Goal: Contribute content

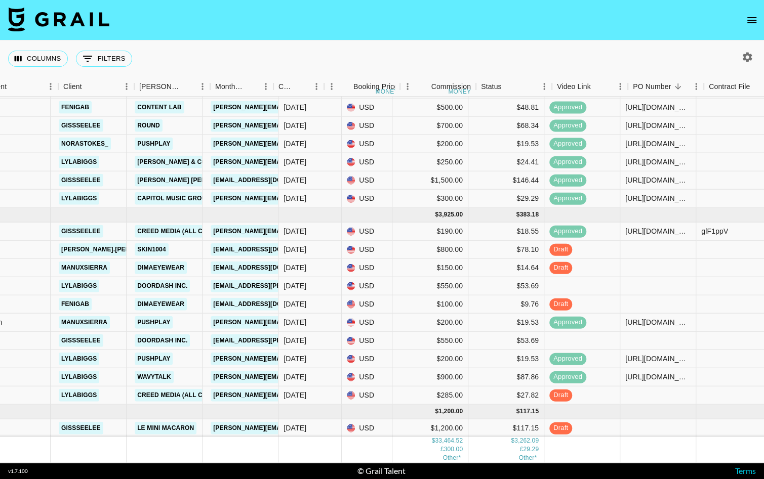
scroll to position [910, 466]
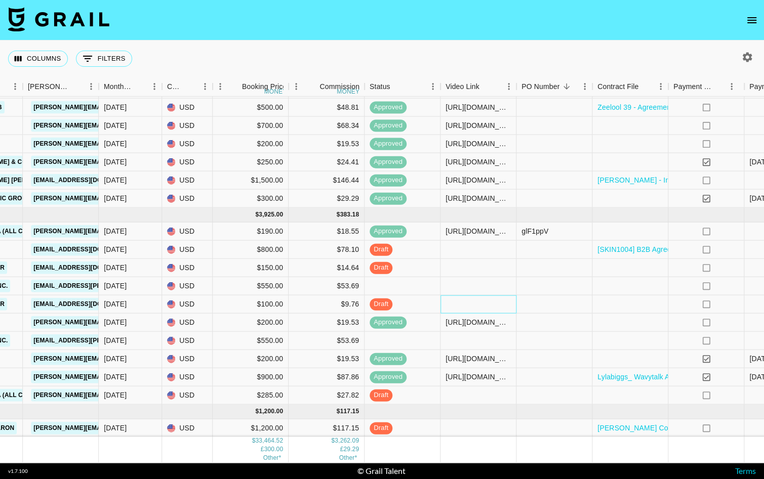
click at [461, 305] on div at bounding box center [478, 304] width 76 height 18
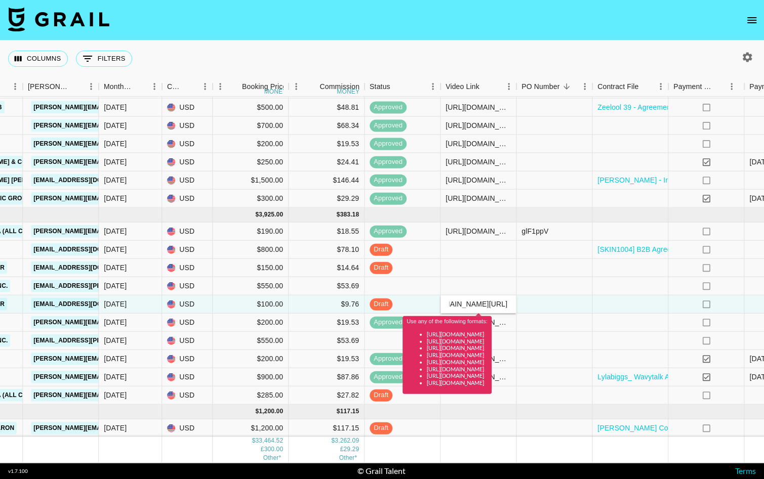
scroll to position [0, 0]
type input "[URL][DOMAIN_NAME]"
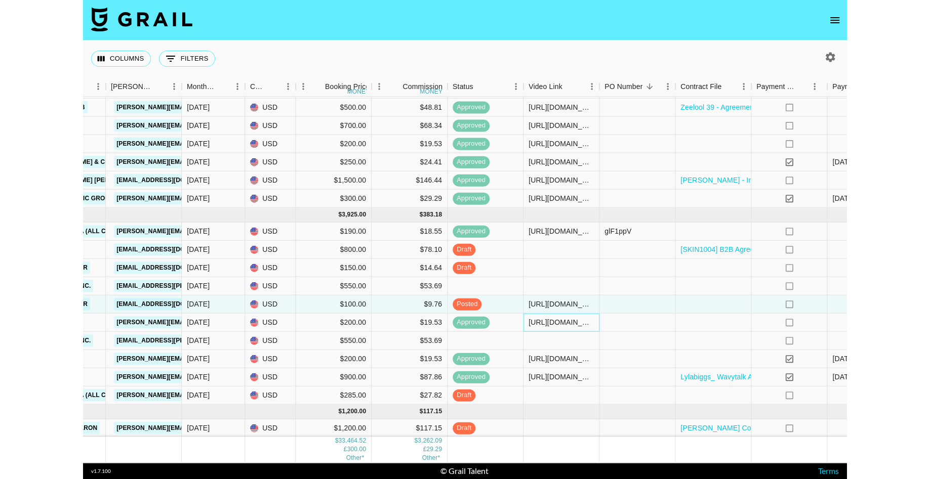
scroll to position [909, 638]
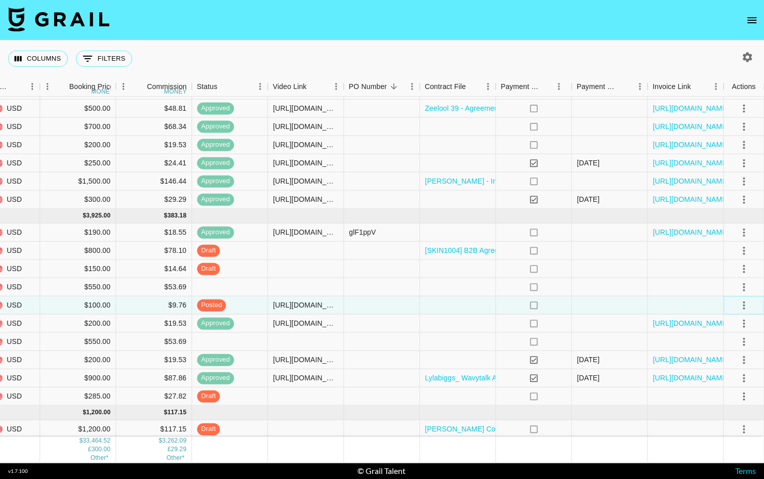
click at [743, 306] on icon "select merge strategy" at bounding box center [743, 305] width 12 height 12
click at [716, 404] on div "Approve" at bounding box center [721, 399] width 31 height 12
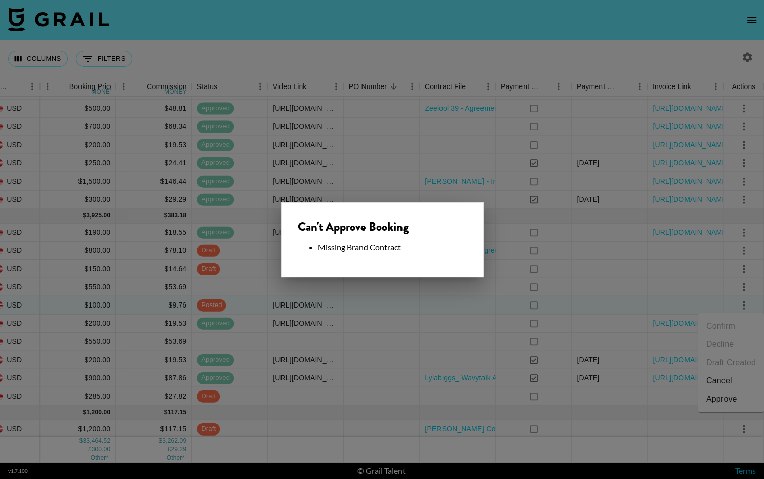
click at [513, 315] on div at bounding box center [382, 239] width 764 height 479
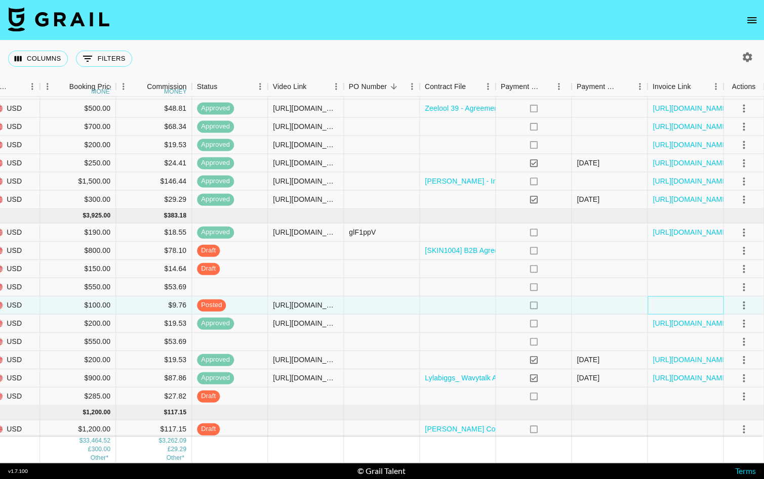
click at [659, 303] on div at bounding box center [685, 305] width 76 height 18
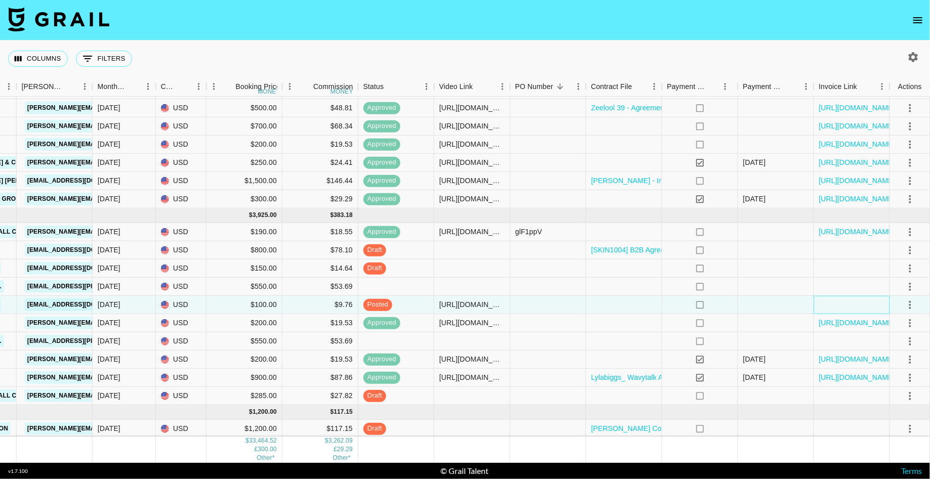
scroll to position [910, 472]
click at [633, 301] on div at bounding box center [624, 304] width 76 height 18
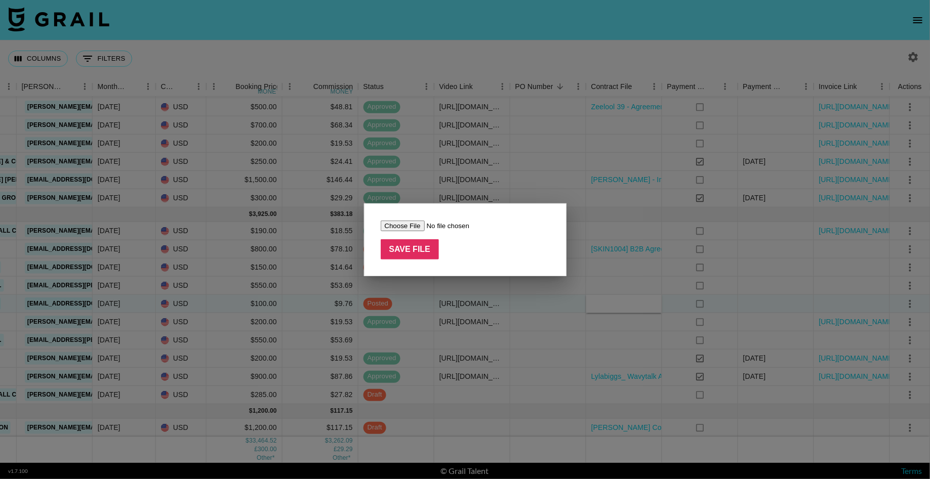
click at [425, 227] on input "file" at bounding box center [445, 226] width 128 height 11
type input "C:\fakepath\Screenshot [DATE] 12.59.22 PM.png"
click at [452, 221] on input "file" at bounding box center [445, 226] width 128 height 11
click at [412, 254] on input "Save File" at bounding box center [410, 249] width 59 height 20
click at [407, 226] on input "file" at bounding box center [445, 226] width 128 height 11
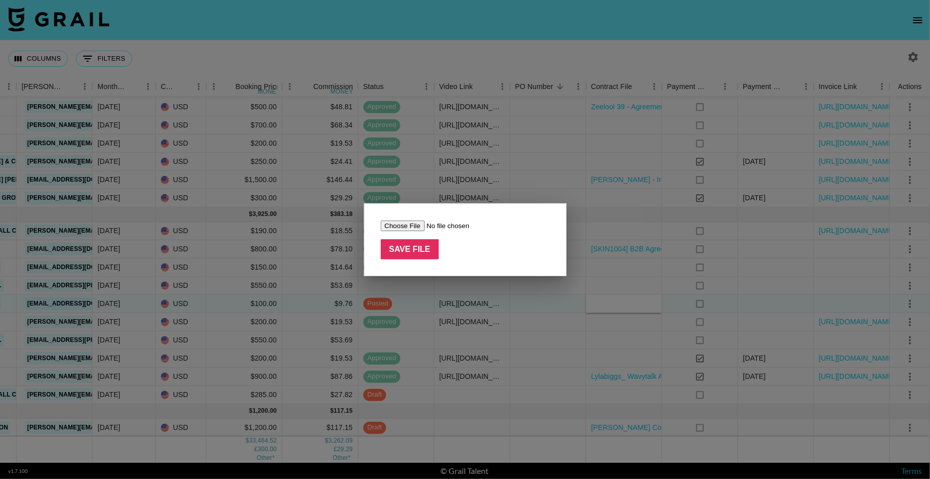
type input "C:\fakepath\Screenshot [DATE] 12.59.22 PM.png"
drag, startPoint x: 403, startPoint y: 248, endPoint x: 404, endPoint y: 262, distance: 14.2
click at [404, 248] on input "Save File" at bounding box center [410, 249] width 59 height 20
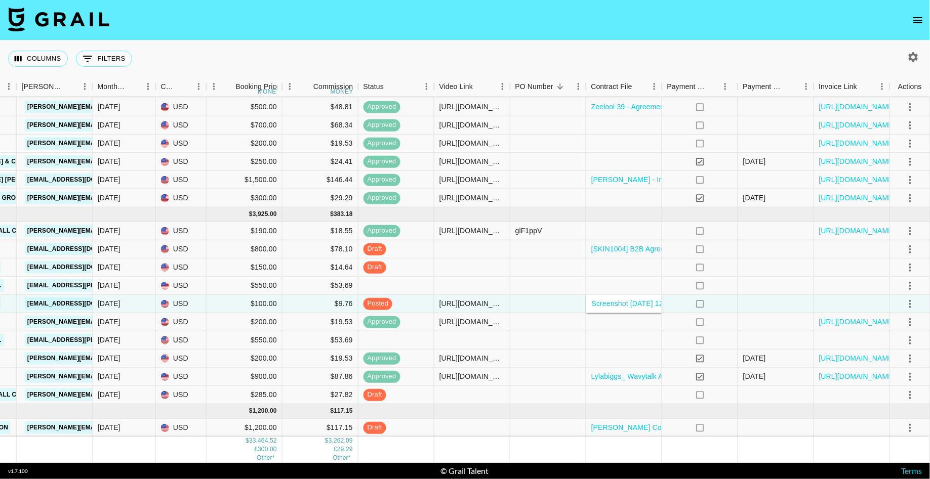
click at [206, 47] on div "Columns 0 Filters + Booking" at bounding box center [465, 58] width 930 height 36
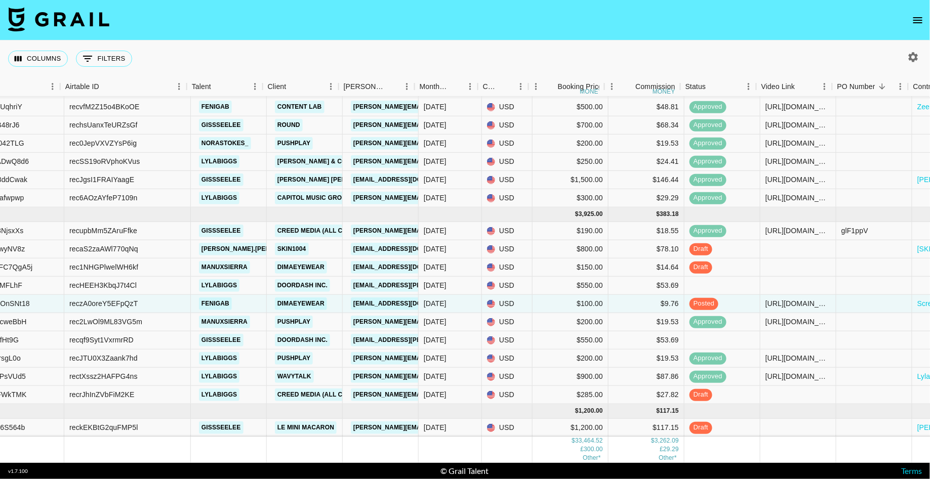
scroll to position [910, 144]
